Goal: Task Accomplishment & Management: Manage account settings

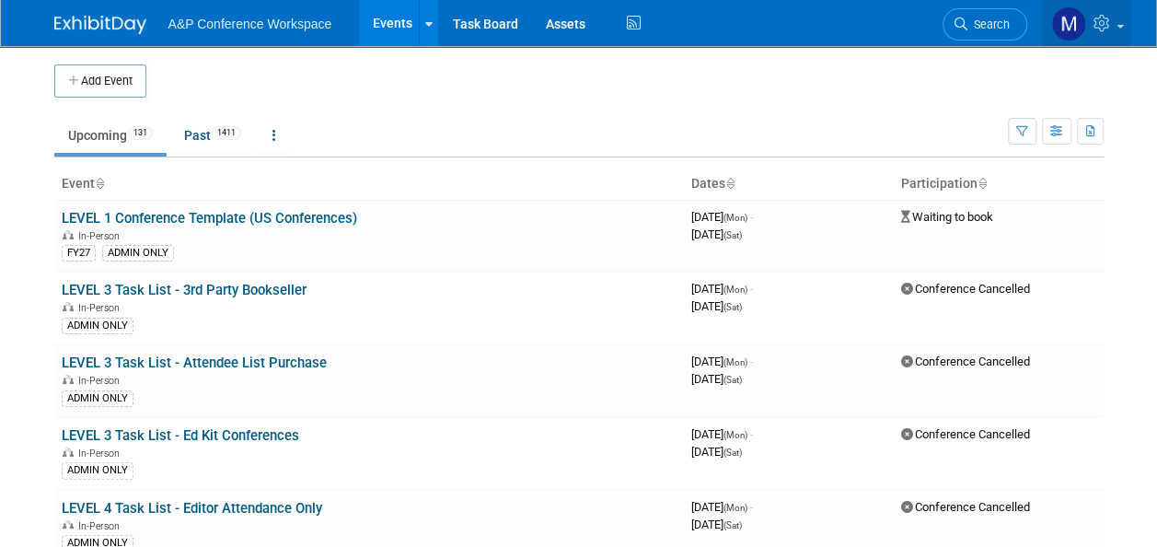
click at [1115, 29] on link at bounding box center [1086, 23] width 90 height 46
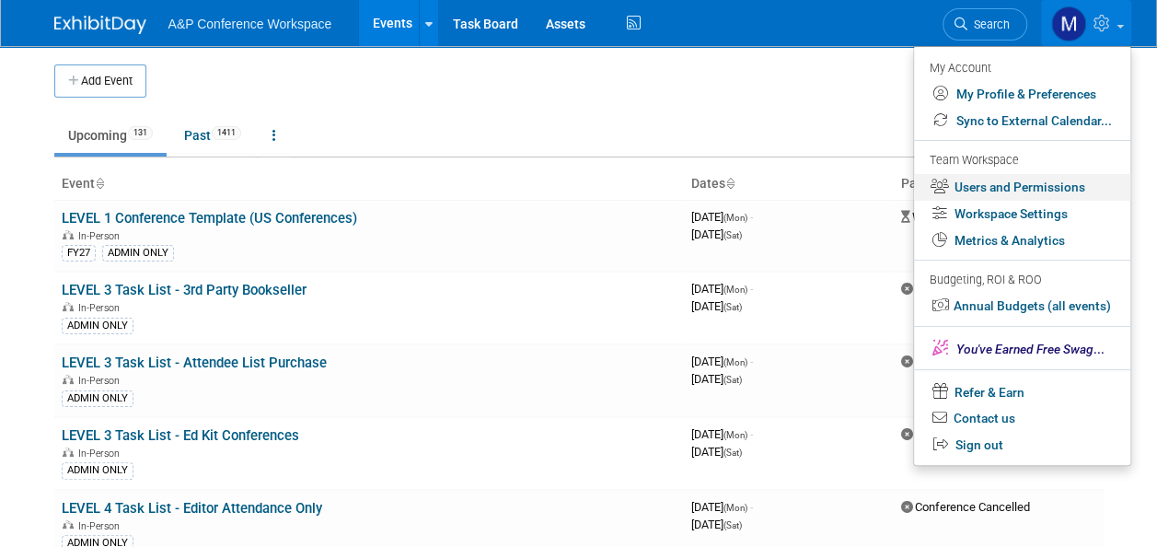
click at [999, 187] on link "Users and Permissions" at bounding box center [1022, 187] width 216 height 27
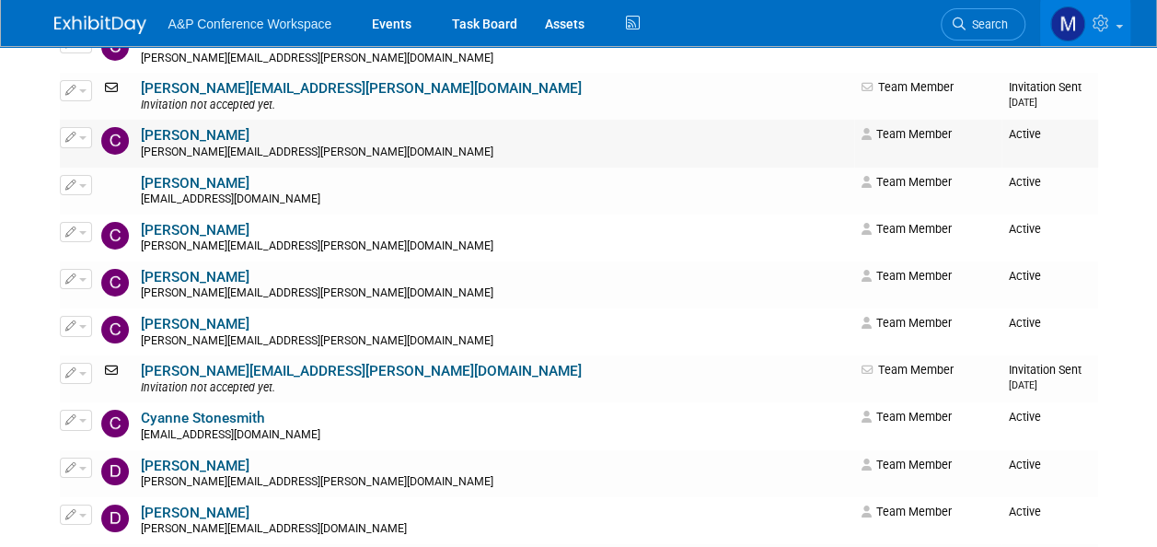
scroll to position [3405, 0]
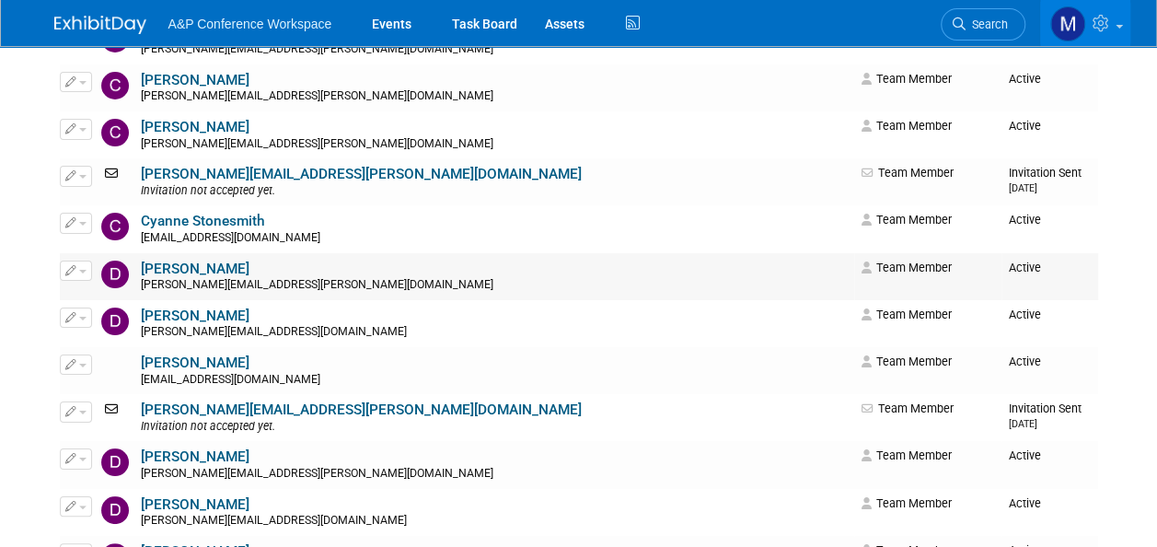
click at [84, 271] on span "button" at bounding box center [82, 272] width 7 height 4
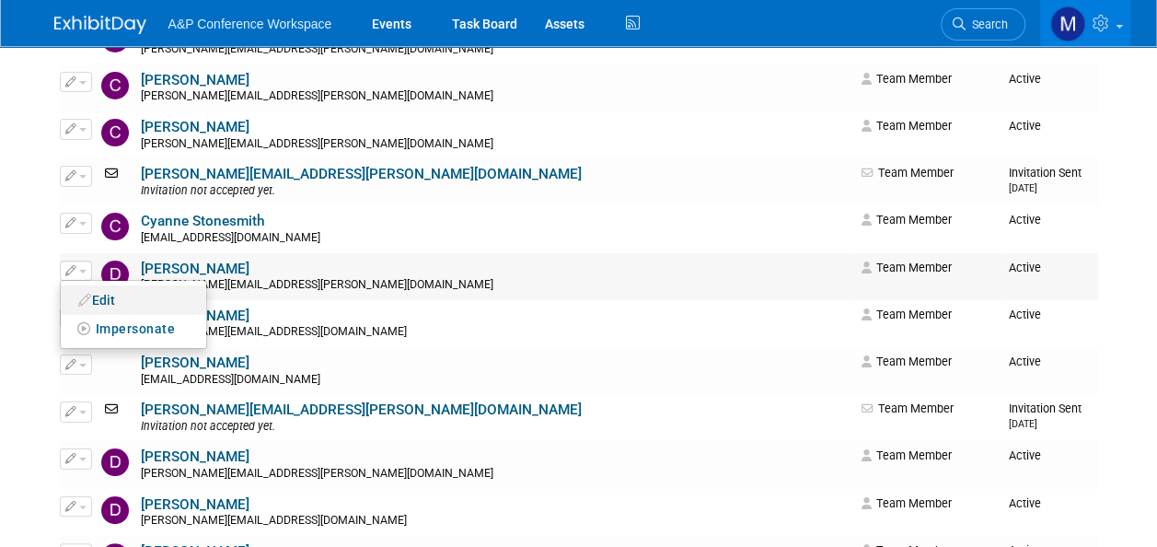
click at [94, 291] on link "Edit" at bounding box center [133, 300] width 145 height 26
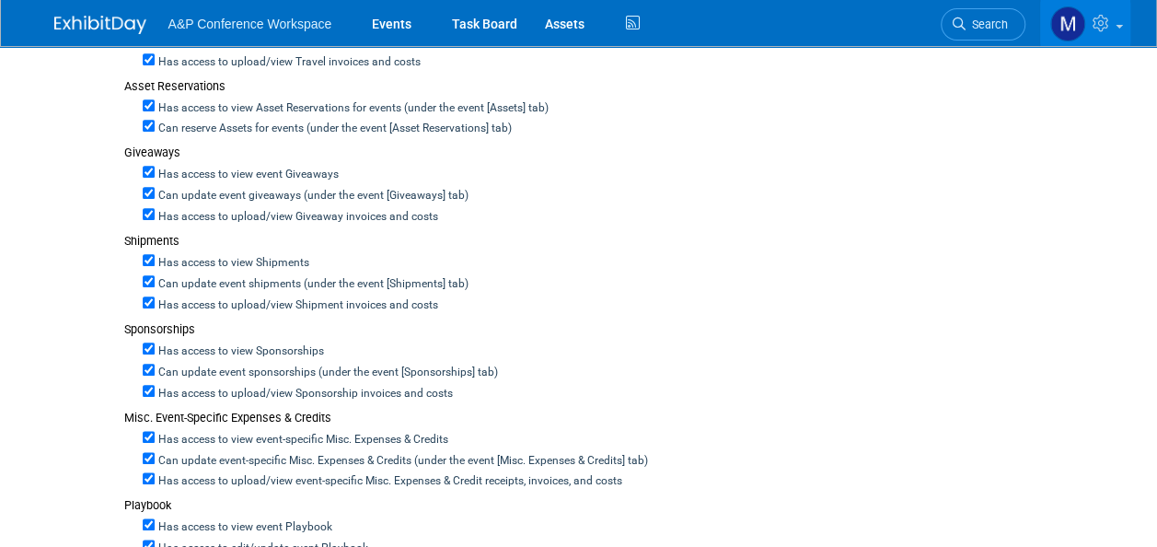
scroll to position [736, 0]
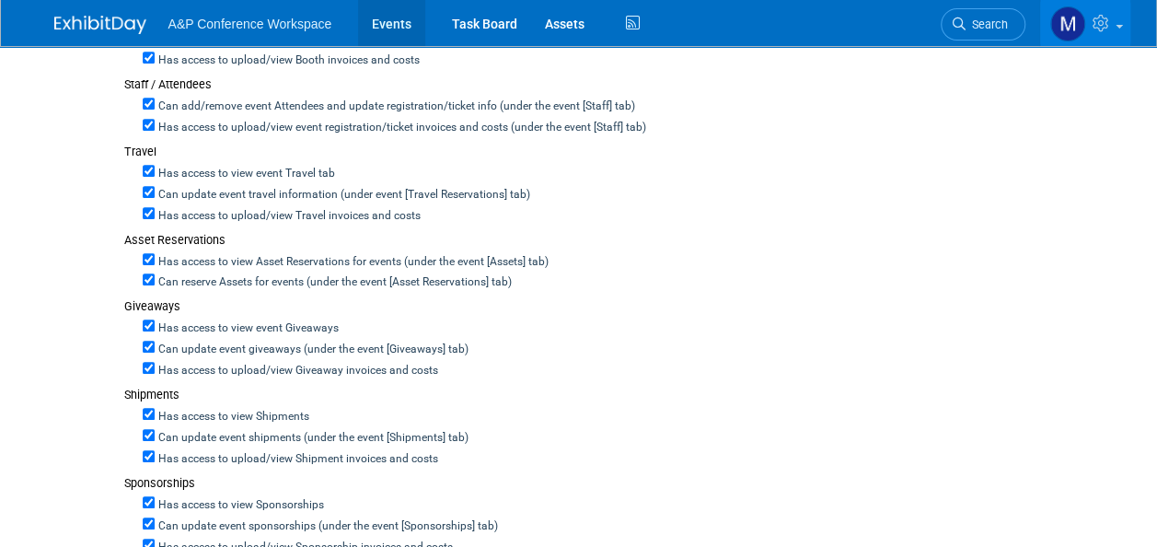
click at [378, 24] on link "Events" at bounding box center [391, 23] width 67 height 46
